Goal: Transaction & Acquisition: Obtain resource

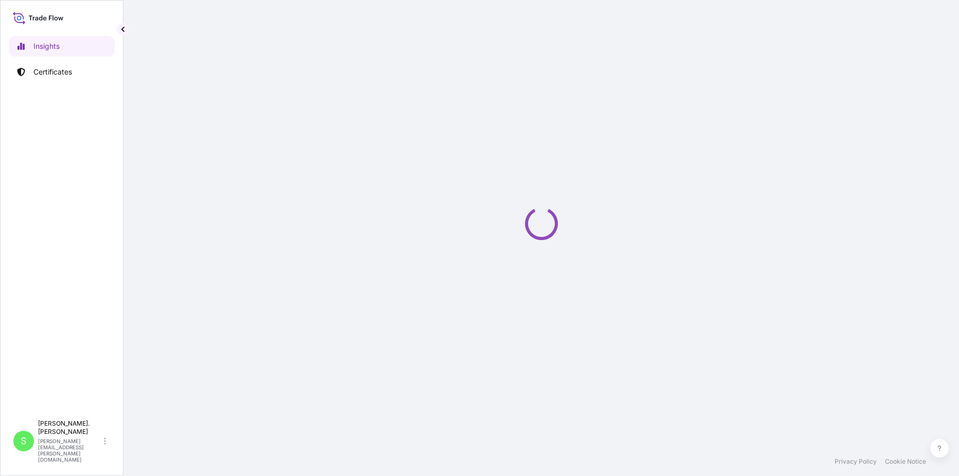
select select "2025"
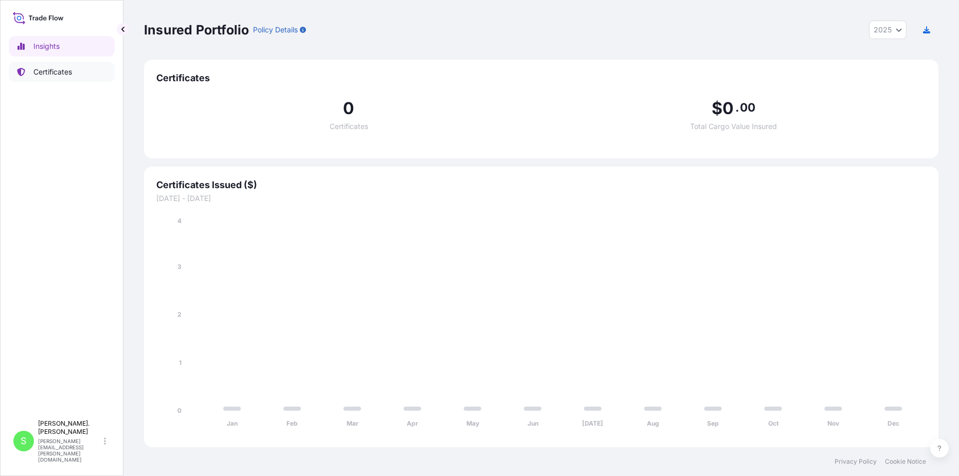
click at [59, 71] on p "Certificates" at bounding box center [52, 72] width 39 height 10
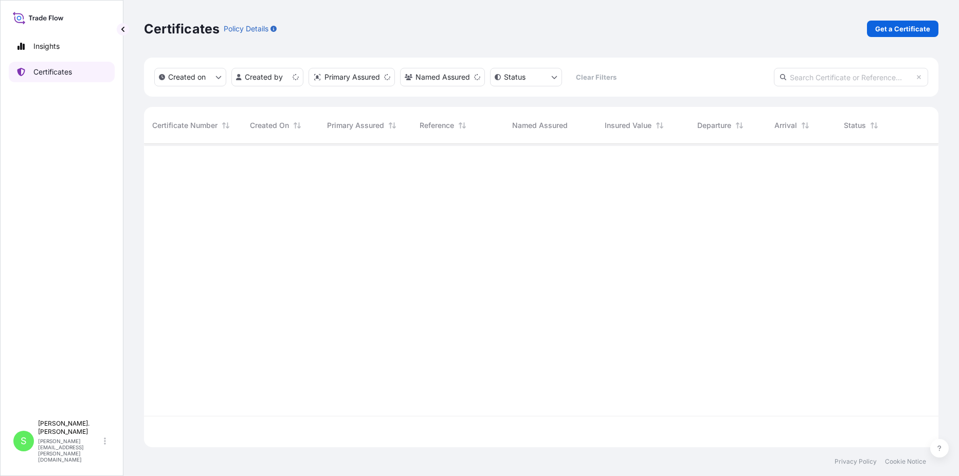
scroll to position [301, 786]
click at [900, 27] on p "Get a Certificate" at bounding box center [902, 29] width 55 height 10
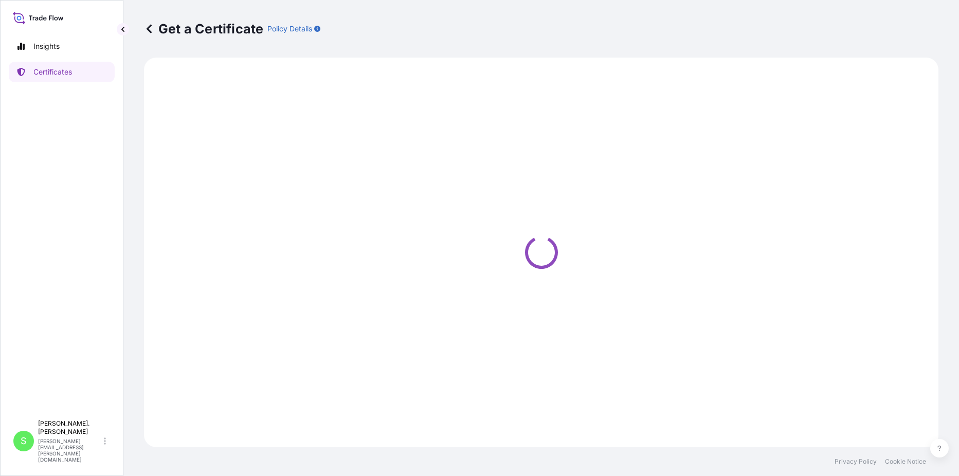
select select "Sea"
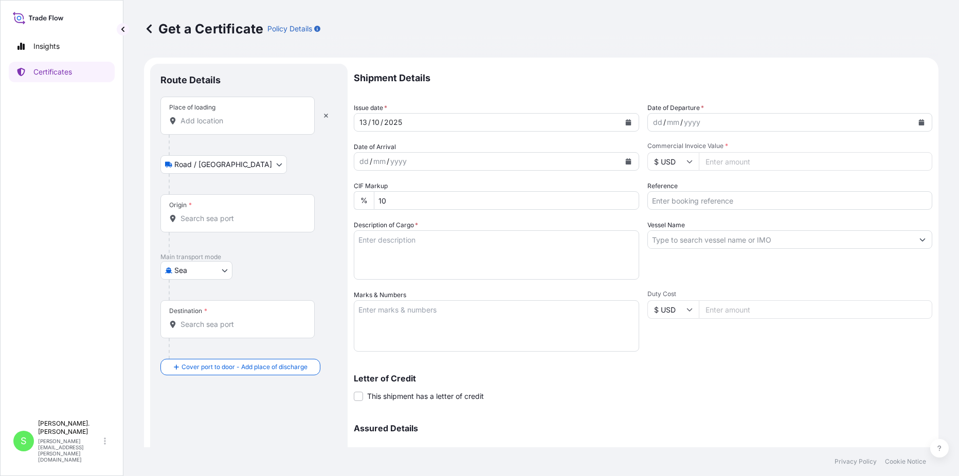
click at [202, 122] on input "Place of loading" at bounding box center [240, 121] width 121 height 10
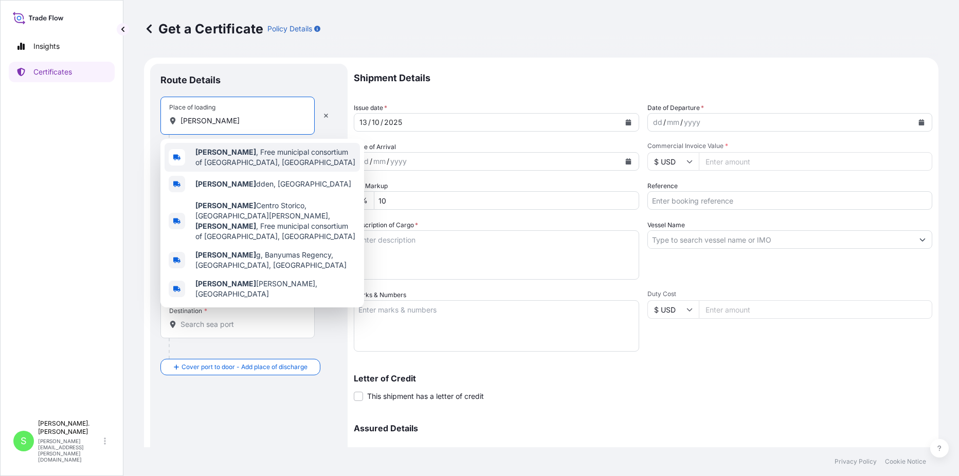
click at [226, 149] on span "[PERSON_NAME] , Free municipal consortium of [GEOGRAPHIC_DATA], [GEOGRAPHIC_DAT…" at bounding box center [275, 157] width 160 height 21
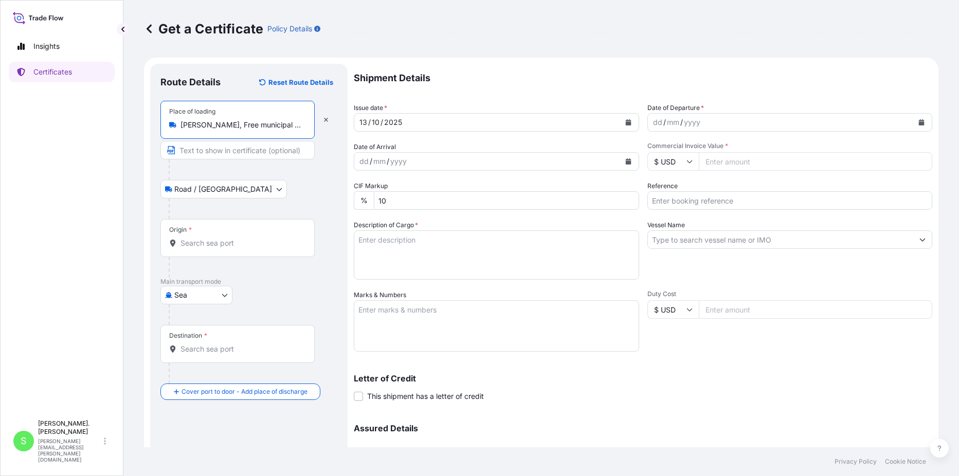
type input "[PERSON_NAME], Free municipal consortium of [GEOGRAPHIC_DATA], [GEOGRAPHIC_DATA]"
click at [229, 188] on body "5 options available. Insights Certificates S [PERSON_NAME]. Cianci [EMAIL_ADDRE…" at bounding box center [479, 238] width 959 height 476
click at [223, 290] on body "Insights Certificates S [PERSON_NAME]. Cianci [EMAIL_ADDRESS][PERSON_NAME][DOMA…" at bounding box center [479, 238] width 959 height 476
click at [181, 321] on span "Air" at bounding box center [184, 322] width 9 height 10
select select "Air"
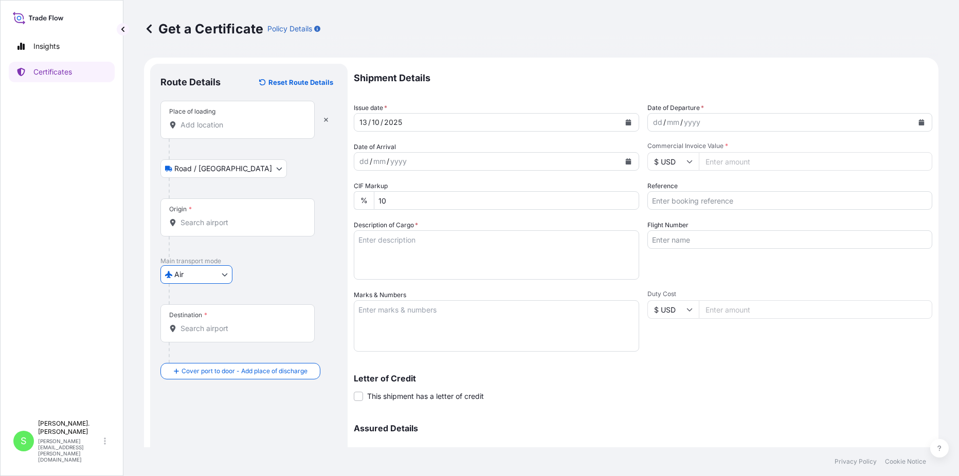
click at [193, 217] on input "Origin *" at bounding box center [240, 222] width 121 height 10
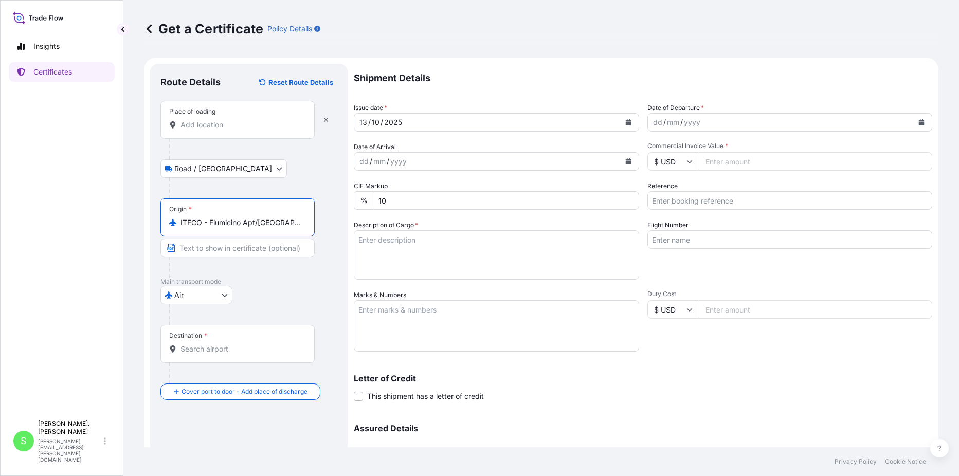
type input "ITFCO - Fiumicino Apt/[GEOGRAPHIC_DATA], [GEOGRAPHIC_DATA]"
click at [271, 269] on div at bounding box center [242, 267] width 146 height 21
click at [225, 352] on input "Destination *" at bounding box center [240, 349] width 121 height 10
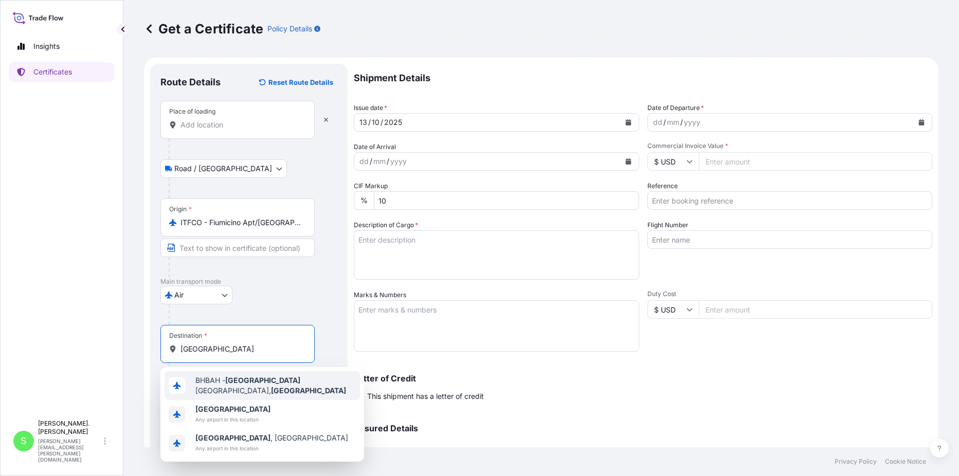
click at [266, 378] on div "BHBAH - [GEOGRAPHIC_DATA], [GEOGRAPHIC_DATA]" at bounding box center [261, 385] width 195 height 29
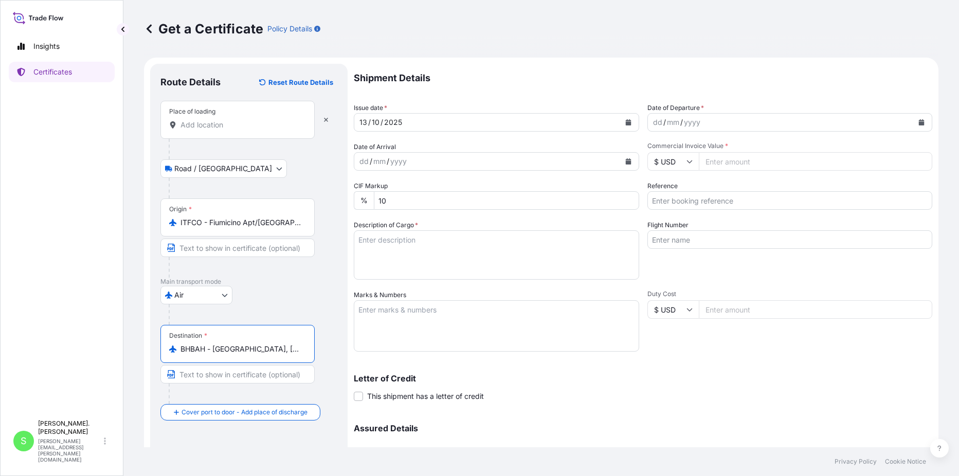
type input "BHBAH - [GEOGRAPHIC_DATA], [GEOGRAPHIC_DATA]"
click at [296, 288] on div "[GEOGRAPHIC_DATA]" at bounding box center [248, 295] width 177 height 19
click at [683, 125] on div "yyyy" at bounding box center [692, 122] width 19 height 12
click at [918, 120] on icon "Calendar" at bounding box center [921, 122] width 6 height 6
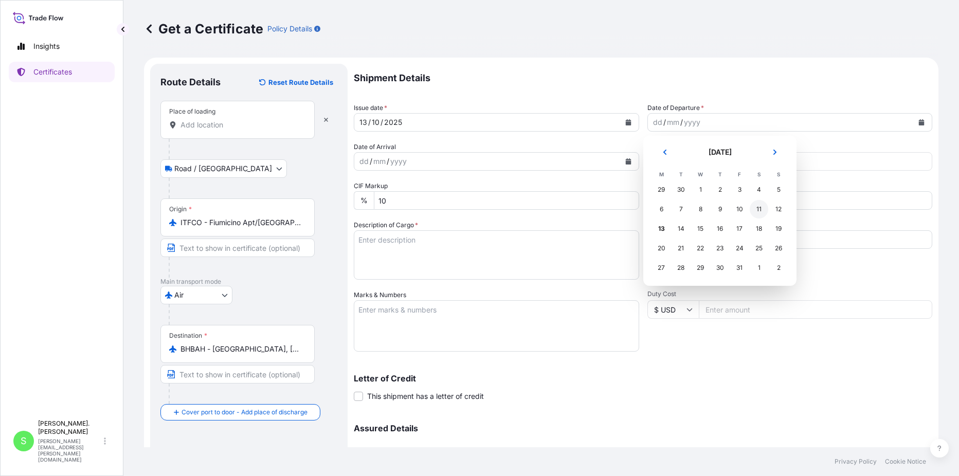
click at [759, 211] on div "11" at bounding box center [758, 209] width 19 height 19
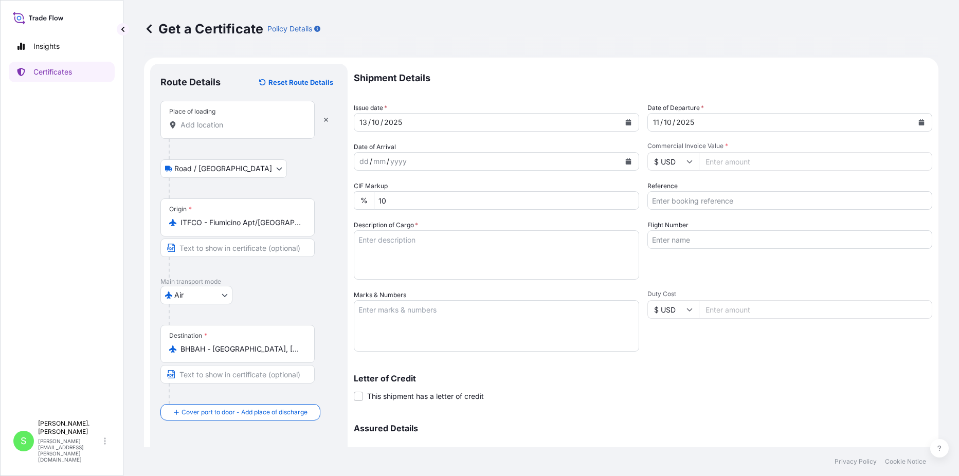
click at [689, 163] on input "$ USD" at bounding box center [672, 161] width 51 height 19
click at [669, 187] on div "€ EUR" at bounding box center [668, 190] width 43 height 20
type input "€ EUR"
click at [720, 165] on input "Commercial Invoice Value *" at bounding box center [815, 161] width 234 height 19
type input "25000"
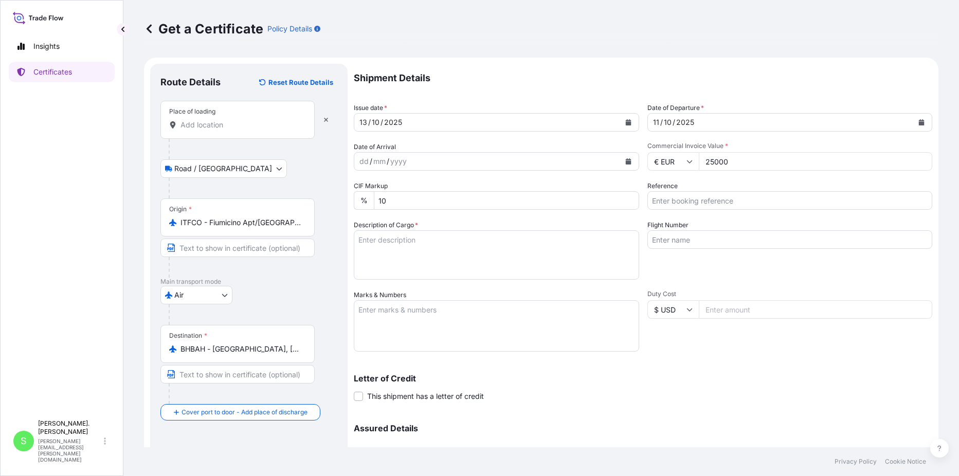
click at [709, 261] on div "Flight Number" at bounding box center [789, 250] width 285 height 60
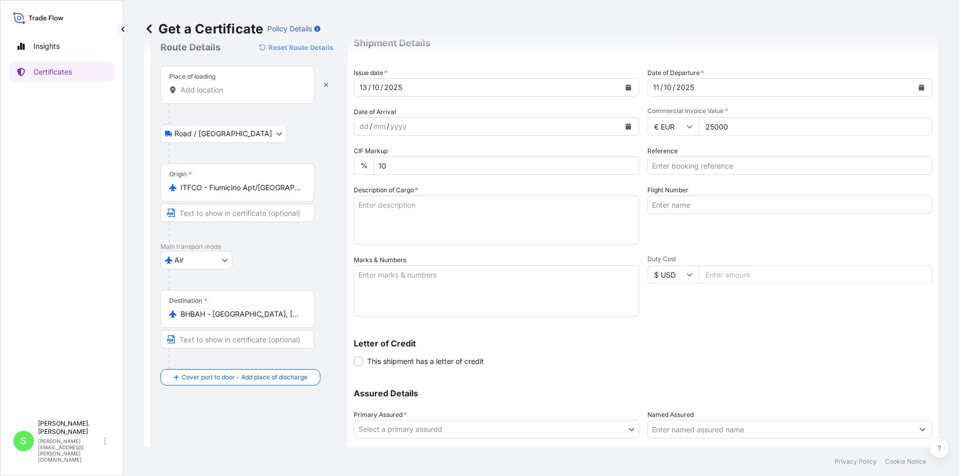
scroll to position [51, 0]
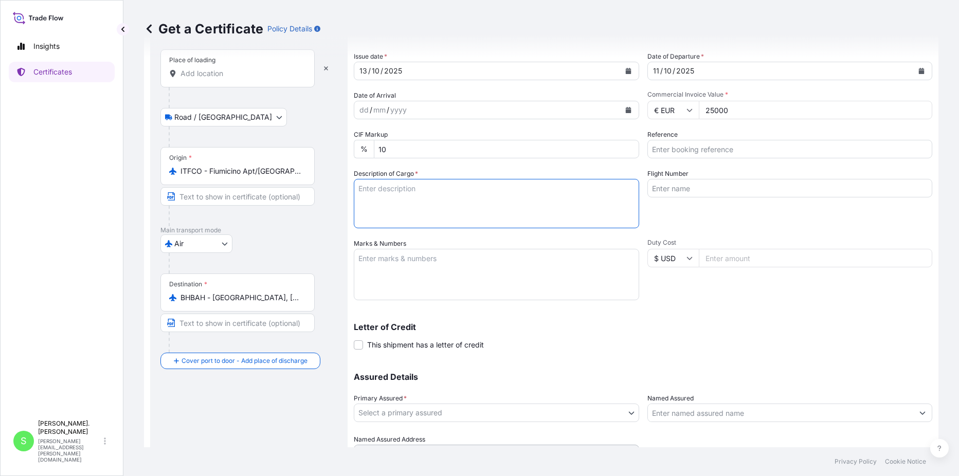
click at [378, 196] on textarea "Description of Cargo *" at bounding box center [496, 203] width 285 height 49
type textarea "40 BAGS ON 1 PLASTIC PALLET OF CESAGUM LA-200 LOCUST BEAN GUM"
click at [398, 259] on textarea "Marks & Numbers" at bounding box center [496, 274] width 285 height 51
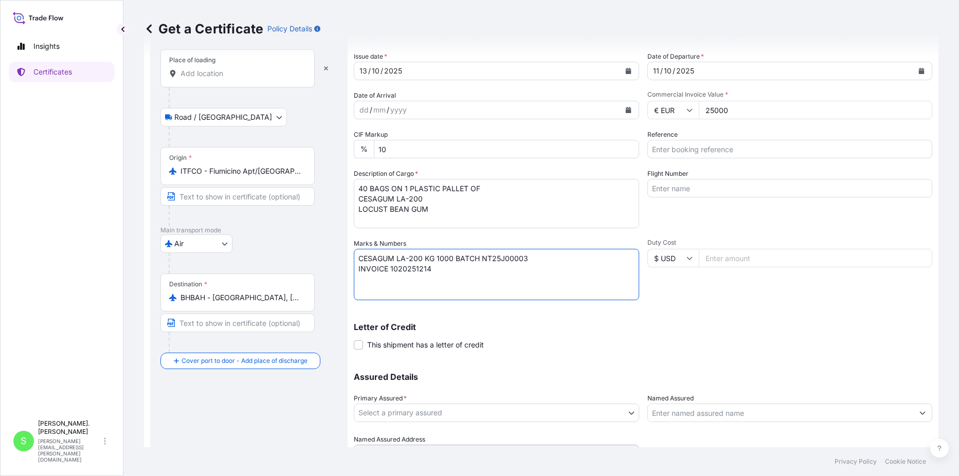
click at [523, 281] on textarea "CESAGUM LA-200 KG 1000 BATCH NT25J00003 INVOICE 1020251214" at bounding box center [496, 274] width 285 height 51
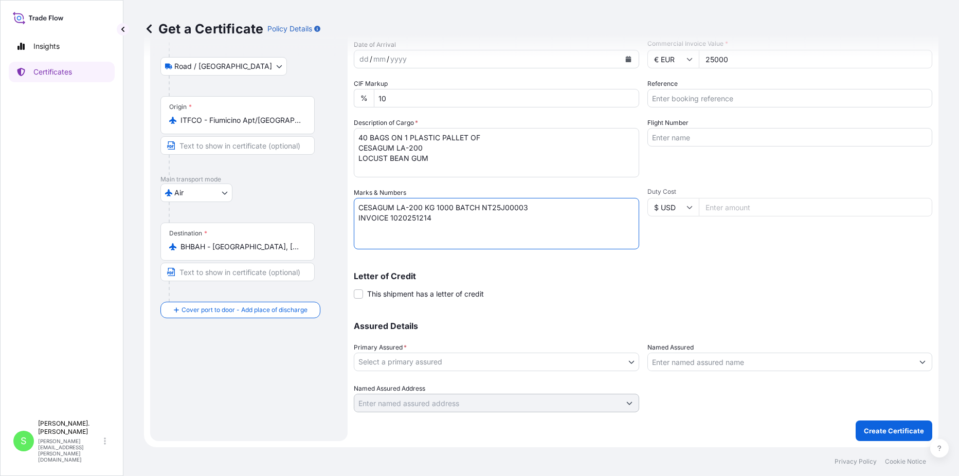
type textarea "CESAGUM LA-200 KG 1000 BATCH NT25J00003 INVOICE 1020251214"
click at [621, 360] on body "Insights Certificates S [PERSON_NAME]. Cianci [EMAIL_ADDRESS][PERSON_NAME][DOMA…" at bounding box center [479, 238] width 959 height 476
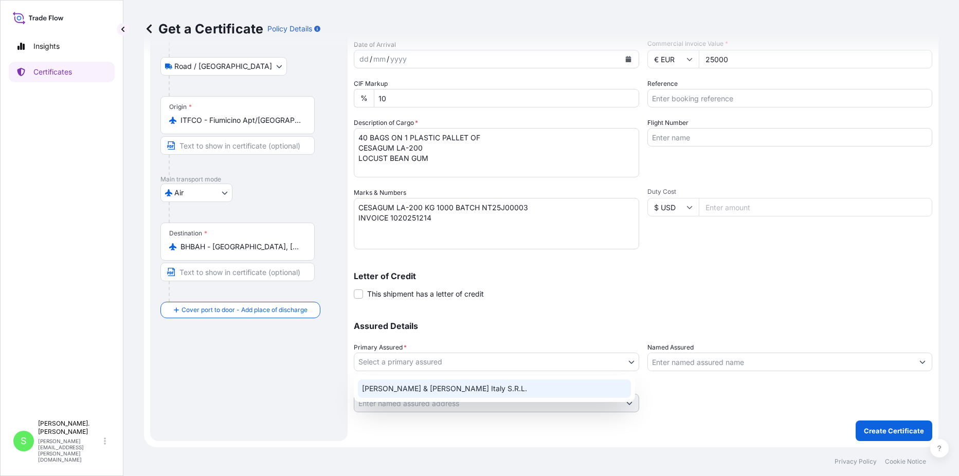
click at [439, 391] on div "[PERSON_NAME] & [PERSON_NAME] Italy S.R.L." at bounding box center [494, 388] width 273 height 19
select select "31672"
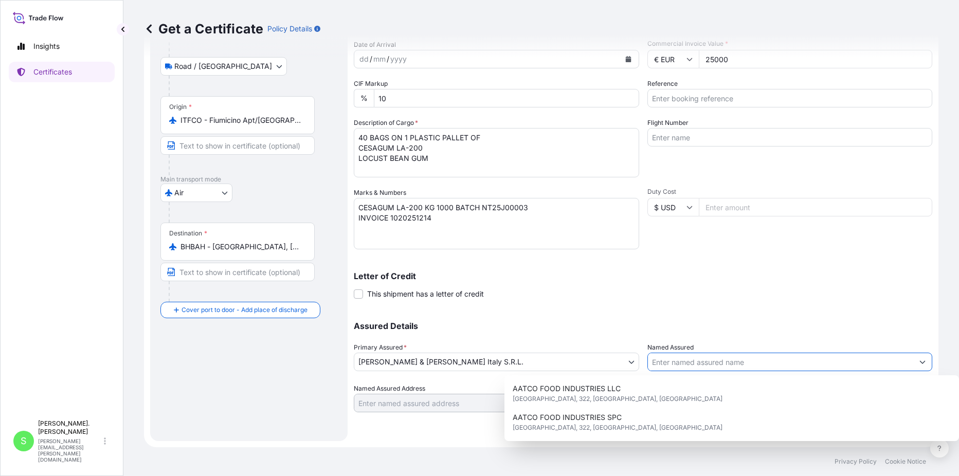
click at [722, 356] on input "Named Assured" at bounding box center [781, 362] width 266 height 19
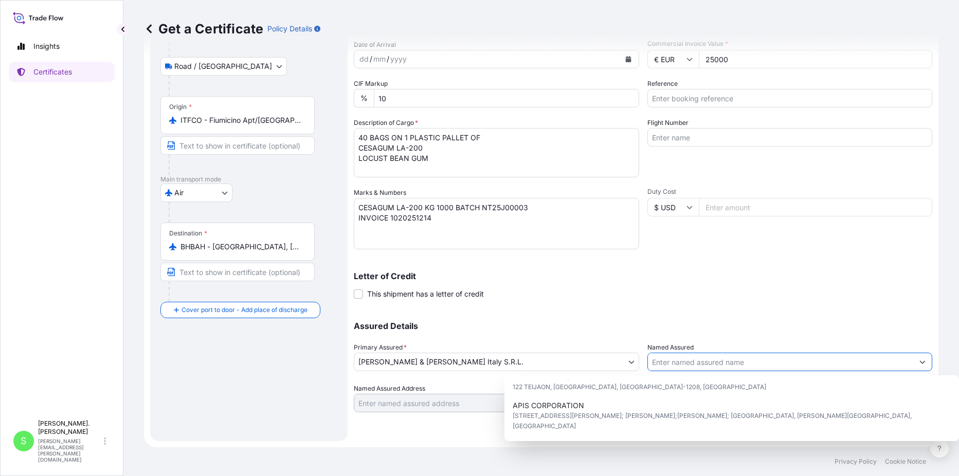
scroll to position [206, 0]
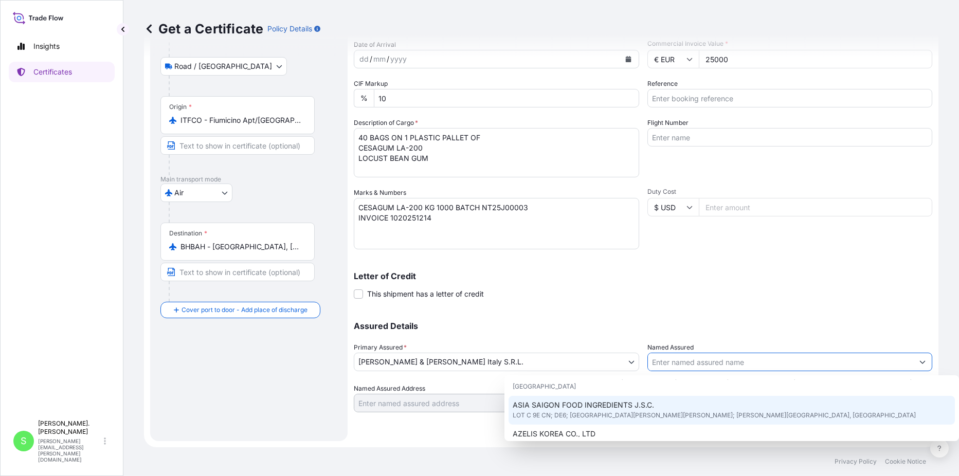
click at [673, 362] on input "Named Assured" at bounding box center [781, 362] width 266 height 19
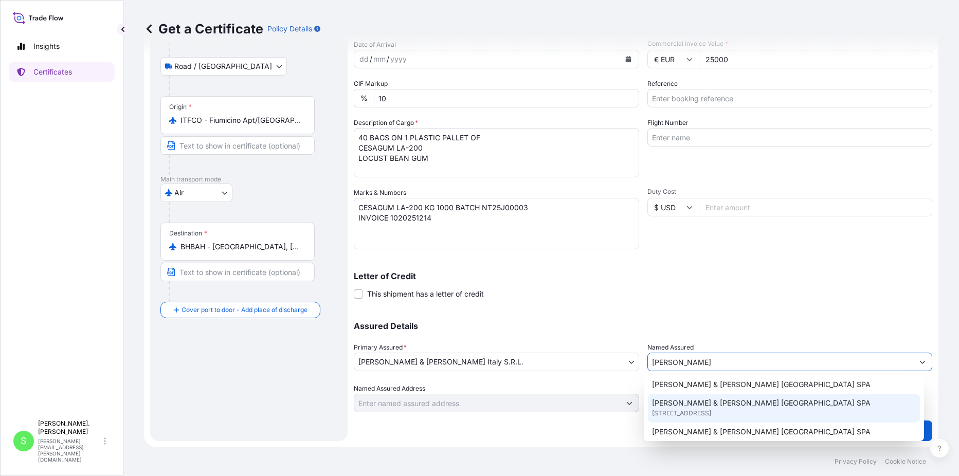
click at [687, 408] on span "[PERSON_NAME] & [PERSON_NAME] [GEOGRAPHIC_DATA] SPA" at bounding box center [761, 403] width 218 height 10
type input "[PERSON_NAME] & [PERSON_NAME] [GEOGRAPHIC_DATA] SPA"
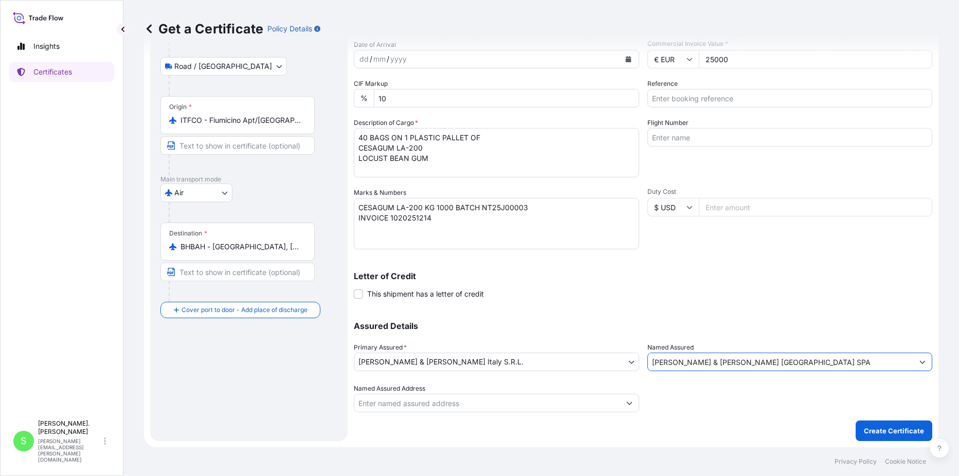
click at [919, 361] on icon "Show suggestions" at bounding box center [922, 362] width 6 height 3
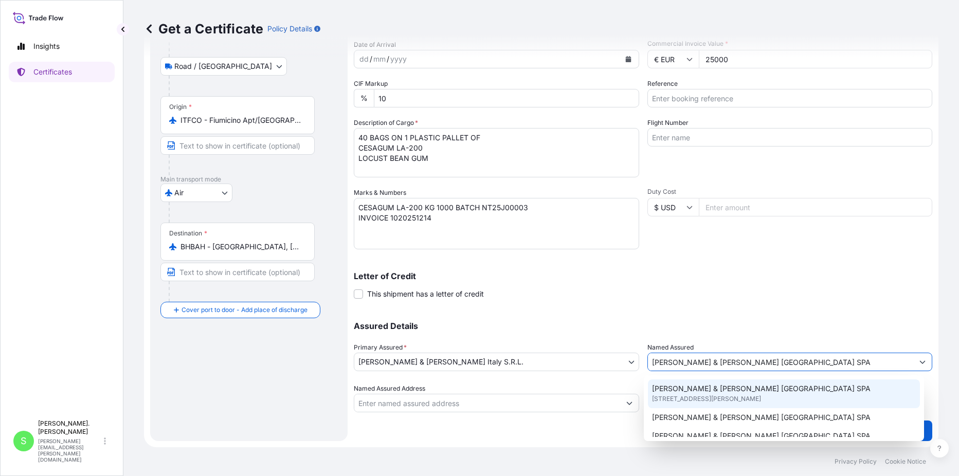
click at [727, 394] on span "[STREET_ADDRESS][PERSON_NAME]" at bounding box center [706, 399] width 109 height 10
type input "[STREET_ADDRESS][PERSON_NAME]"
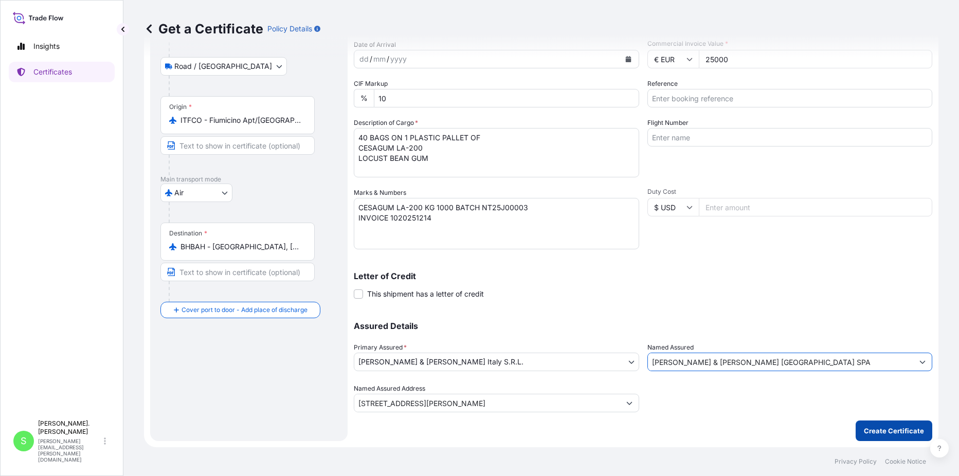
type input "[PERSON_NAME] & [PERSON_NAME] [GEOGRAPHIC_DATA] SPA"
click at [906, 427] on p "Create Certificate" at bounding box center [893, 431] width 60 height 10
click at [881, 430] on p "Create Certificate" at bounding box center [893, 431] width 60 height 10
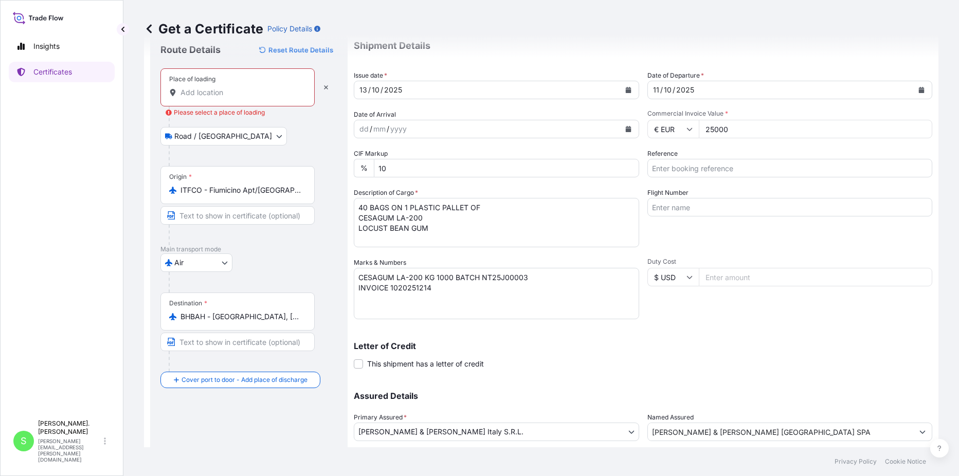
scroll to position [0, 0]
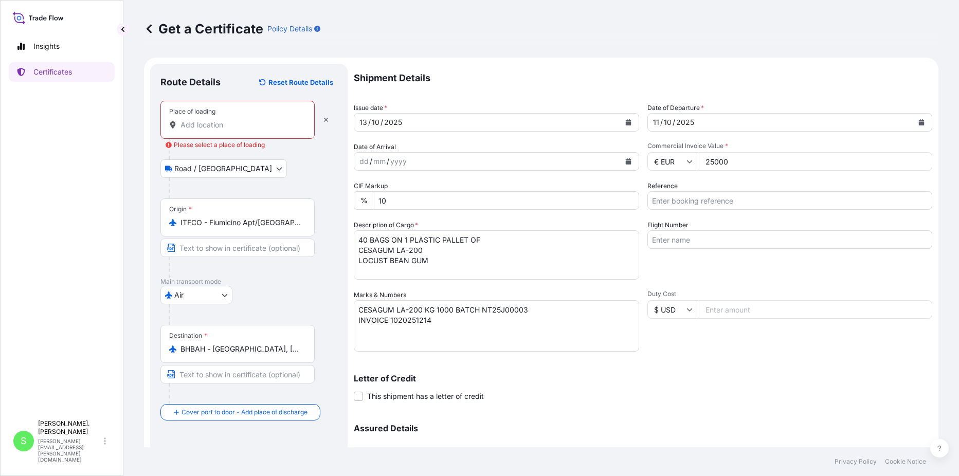
click at [205, 120] on input "Place of loading Please select a place of loading" at bounding box center [240, 125] width 121 height 10
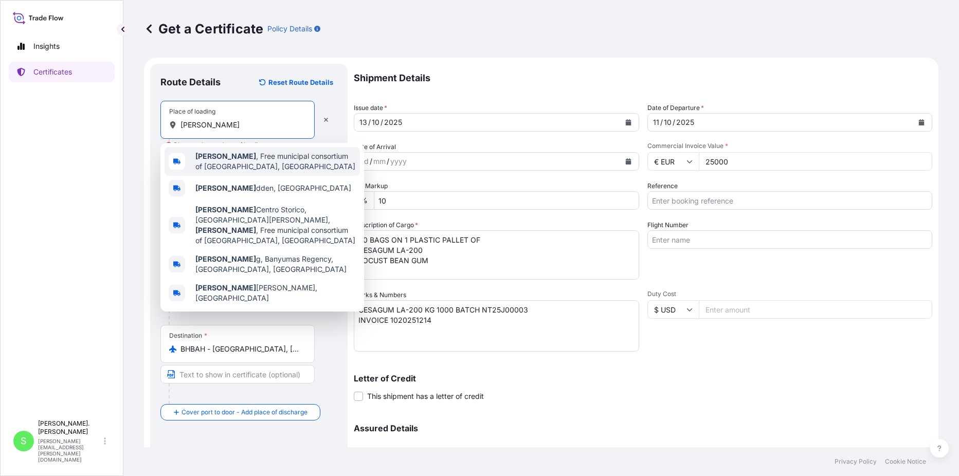
click at [226, 154] on span "[PERSON_NAME] , Free municipal consortium of [GEOGRAPHIC_DATA], [GEOGRAPHIC_DAT…" at bounding box center [275, 161] width 160 height 21
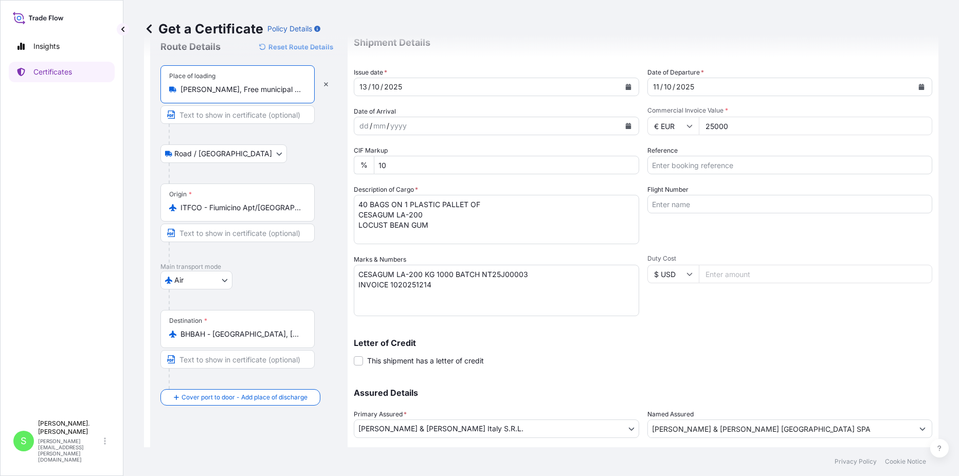
scroll to position [102, 0]
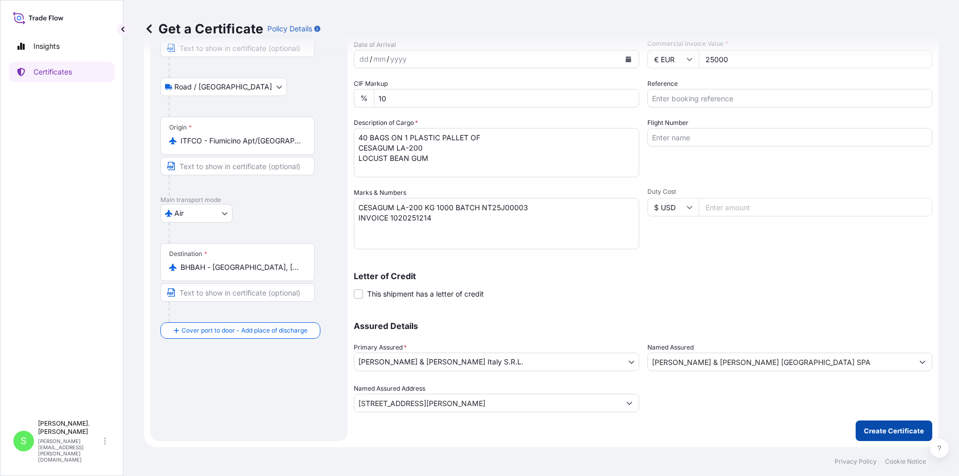
type input "[PERSON_NAME], Free municipal consortium of [GEOGRAPHIC_DATA], [GEOGRAPHIC_DATA]"
click at [895, 428] on p "Create Certificate" at bounding box center [893, 431] width 60 height 10
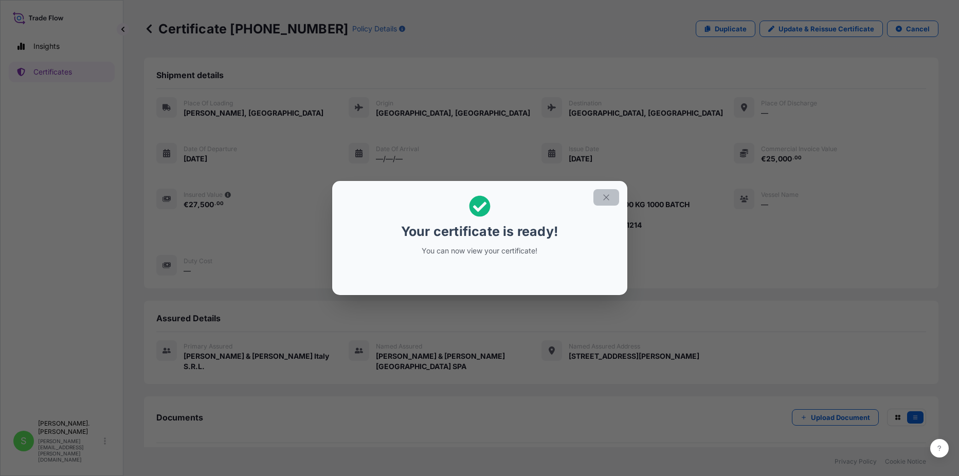
click at [597, 196] on button "button" at bounding box center [606, 197] width 26 height 16
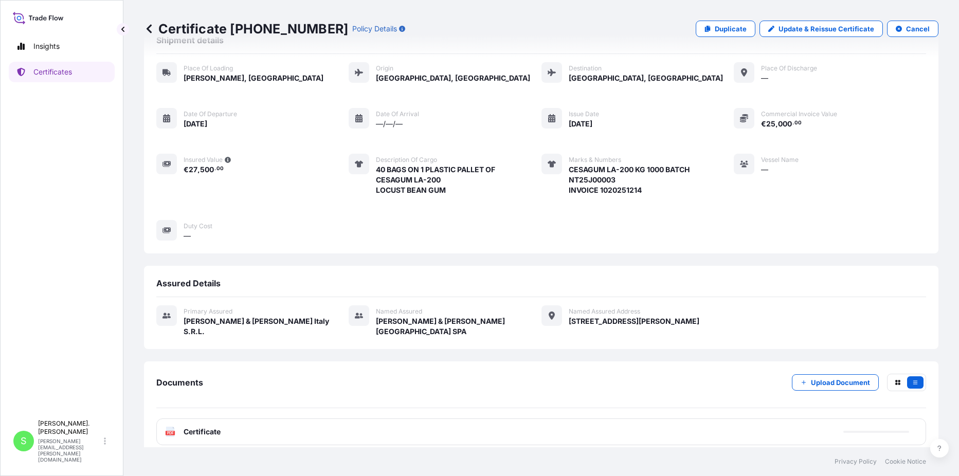
scroll to position [35, 0]
click at [176, 427] on div "PDF Certificate" at bounding box center [193, 432] width 56 height 10
click at [189, 427] on span "Certificate" at bounding box center [201, 432] width 37 height 10
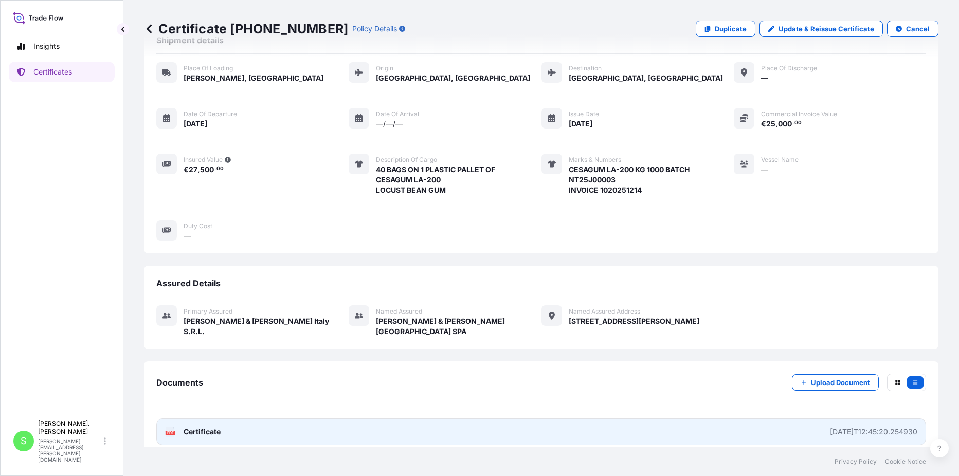
click at [194, 427] on span "Certificate" at bounding box center [201, 432] width 37 height 10
